Goal: Navigation & Orientation: Find specific page/section

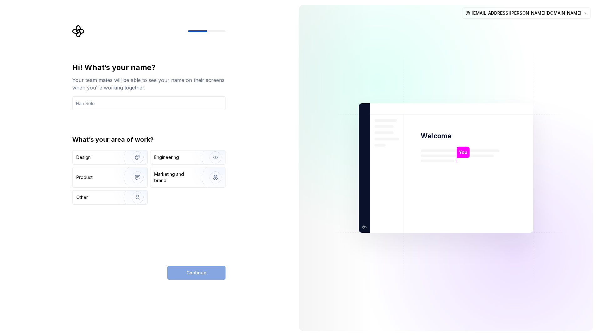
click at [490, 88] on img at bounding box center [446, 168] width 253 height 296
